Goal: Browse casually: Explore the website without a specific task or goal

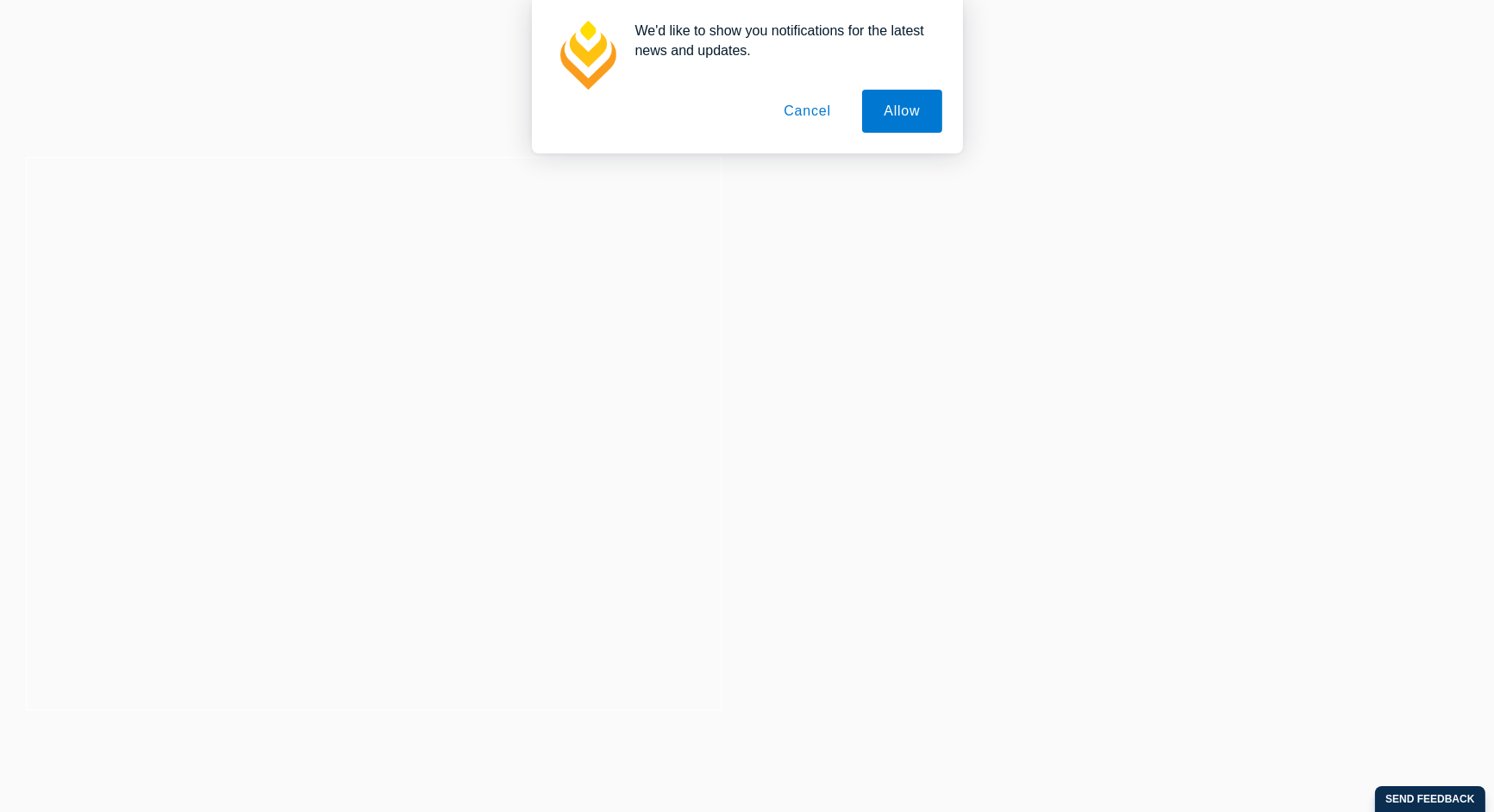
click at [827, 112] on button "Cancel" at bounding box center [807, 111] width 90 height 43
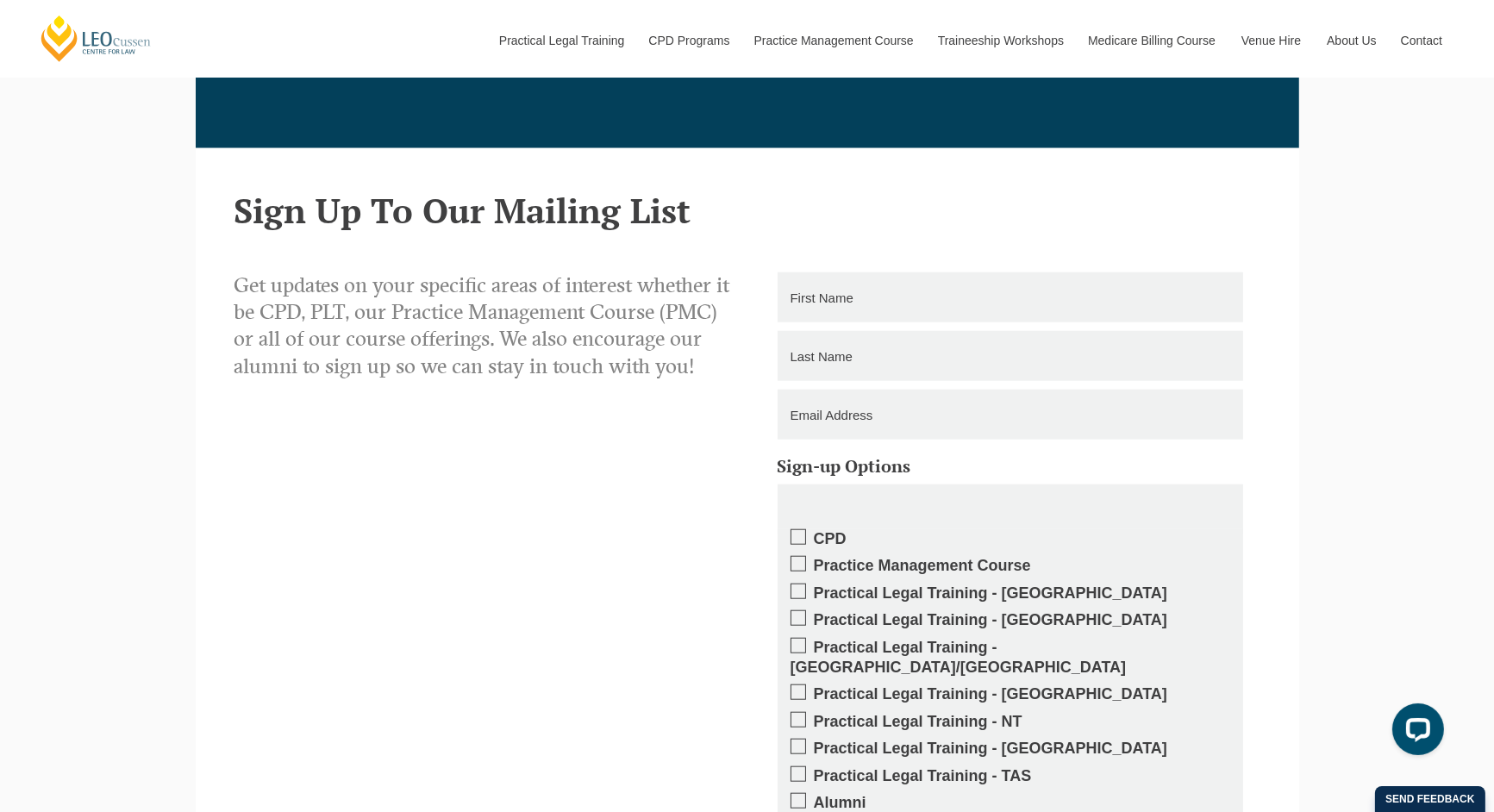
scroll to position [3160, 0]
